Goal: Task Accomplishment & Management: Use online tool/utility

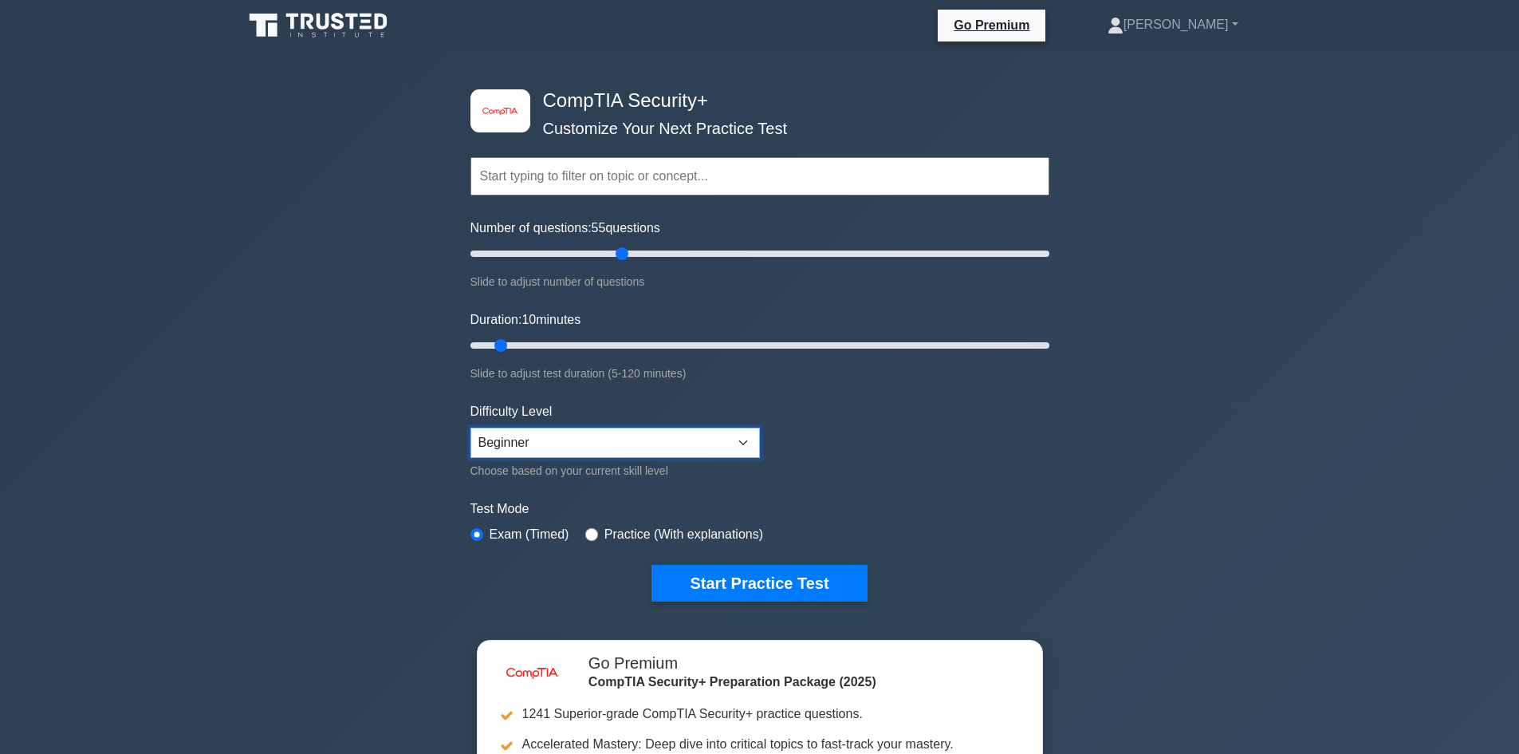
click at [560, 438] on select "Beginner Intermediate Expert" at bounding box center [616, 442] width 290 height 30
click at [471, 427] on select "Beginner Intermediate Expert" at bounding box center [616, 442] width 290 height 30
drag, startPoint x: 607, startPoint y: 443, endPoint x: 618, endPoint y: 439, distance: 11.6
click at [607, 443] on select "Beginner Intermediate Expert" at bounding box center [616, 442] width 290 height 30
click at [600, 427] on select "Beginner Intermediate Expert" at bounding box center [616, 442] width 290 height 30
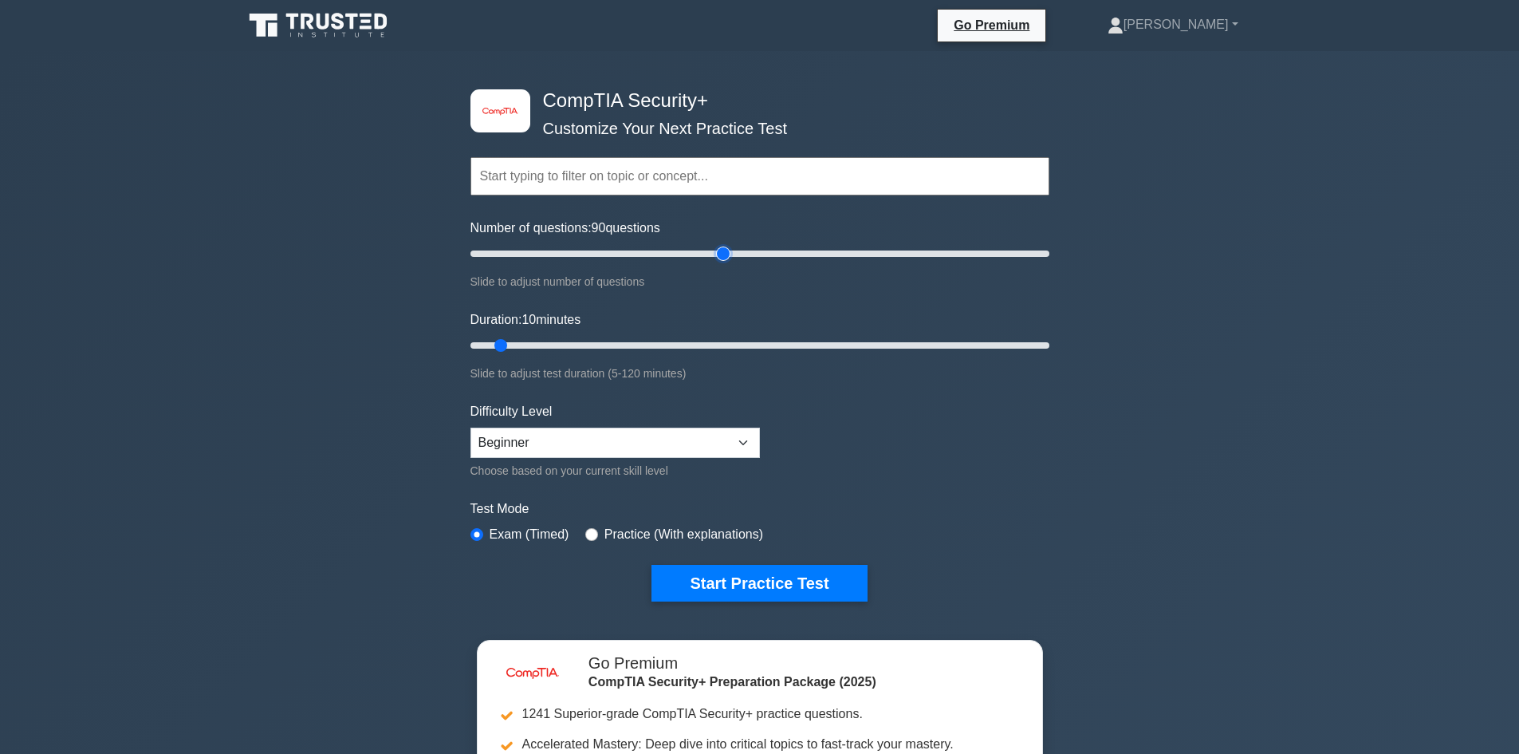
drag, startPoint x: 626, startPoint y: 251, endPoint x: 726, endPoint y: 260, distance: 100.1
type input "90"
click at [727, 260] on input "Number of questions: 90 questions" at bounding box center [760, 253] width 579 height 19
drag, startPoint x: 502, startPoint y: 343, endPoint x: 896, endPoint y: 345, distance: 393.2
type input "90"
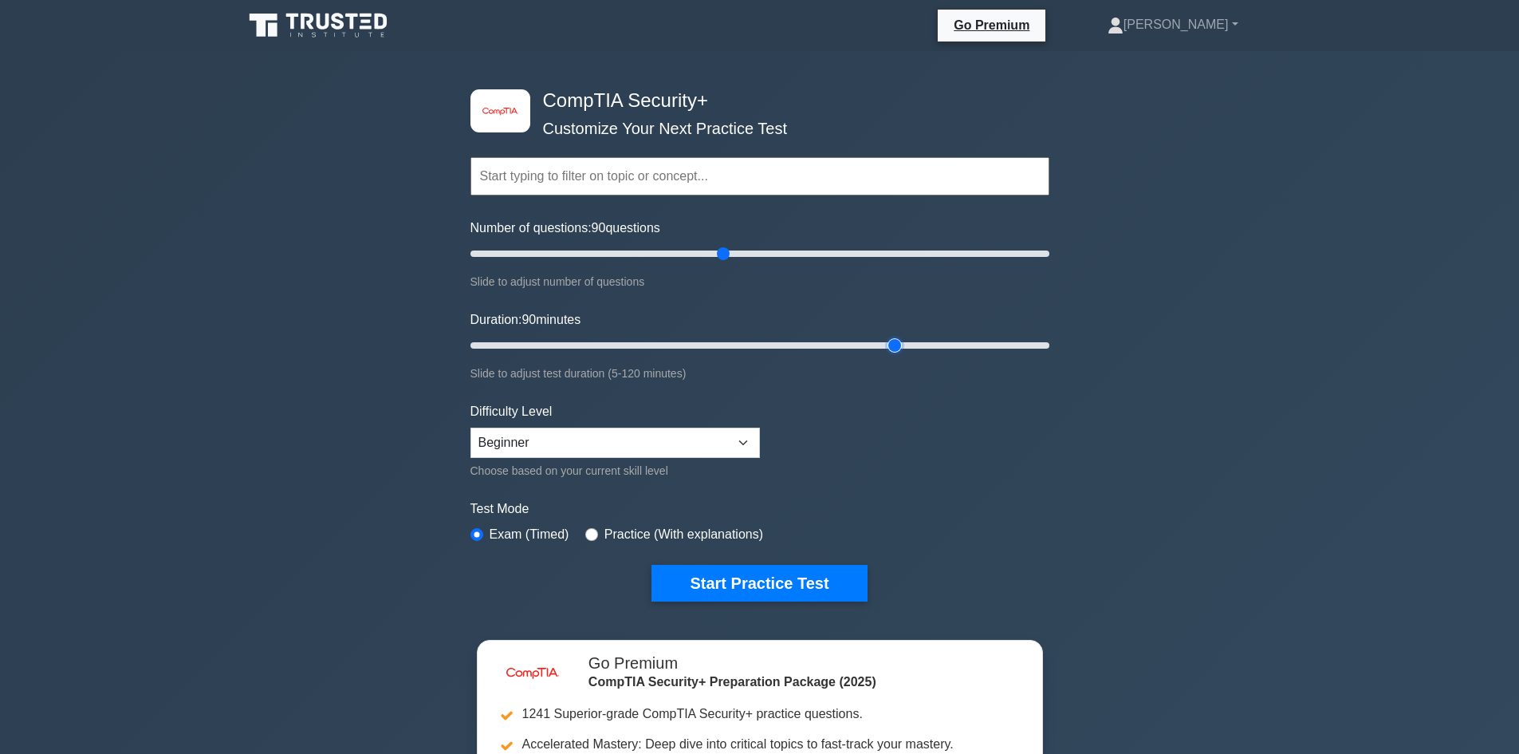
click at [896, 345] on input "Duration: 90 minutes" at bounding box center [760, 345] width 579 height 19
drag, startPoint x: 800, startPoint y: 577, endPoint x: 808, endPoint y: 566, distance: 13.7
click at [801, 577] on button "Start Practice Test" at bounding box center [759, 583] width 215 height 37
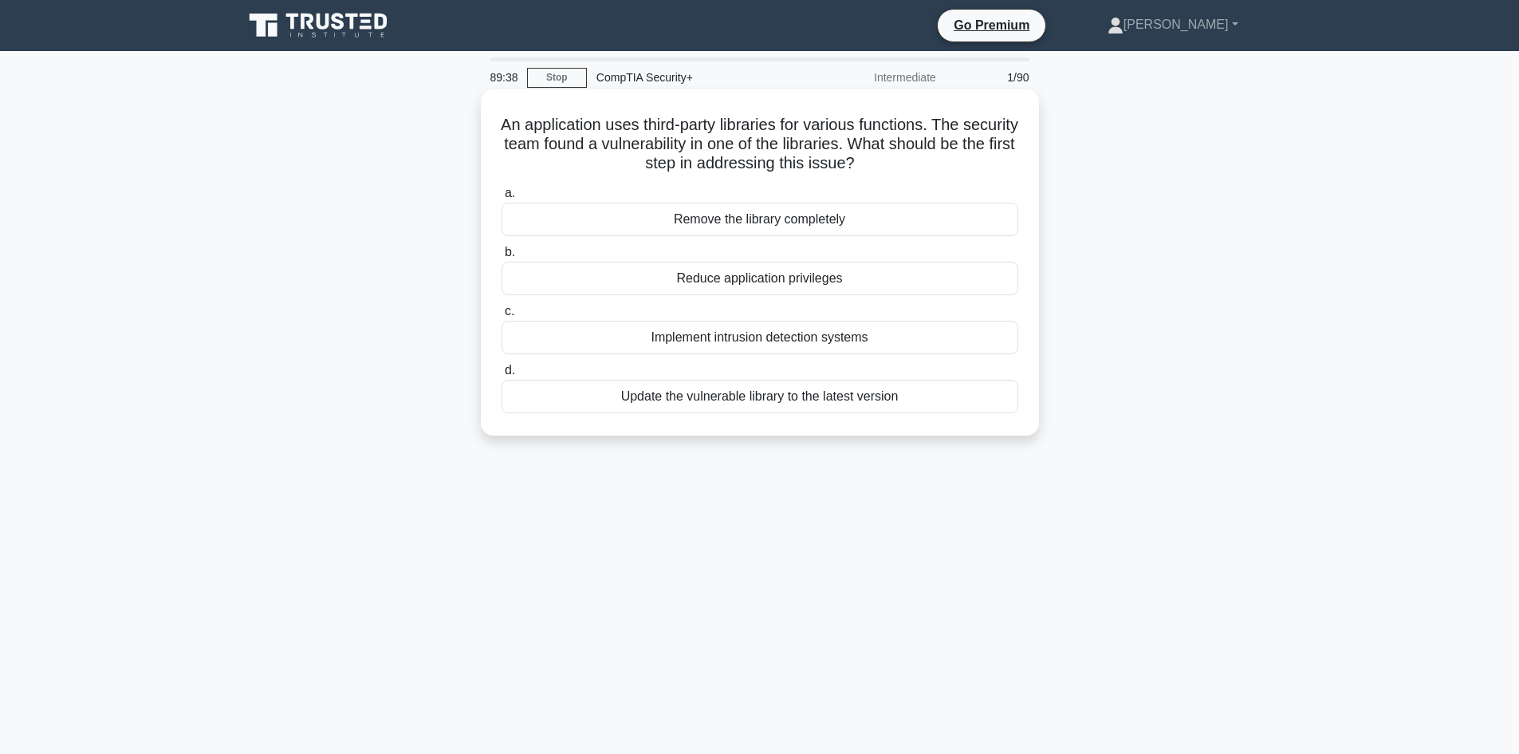
click at [774, 281] on div "Reduce application privileges" at bounding box center [760, 278] width 517 height 33
click at [502, 258] on input "b. Reduce application privileges" at bounding box center [502, 252] width 0 height 10
